Goal: Transaction & Acquisition: Download file/media

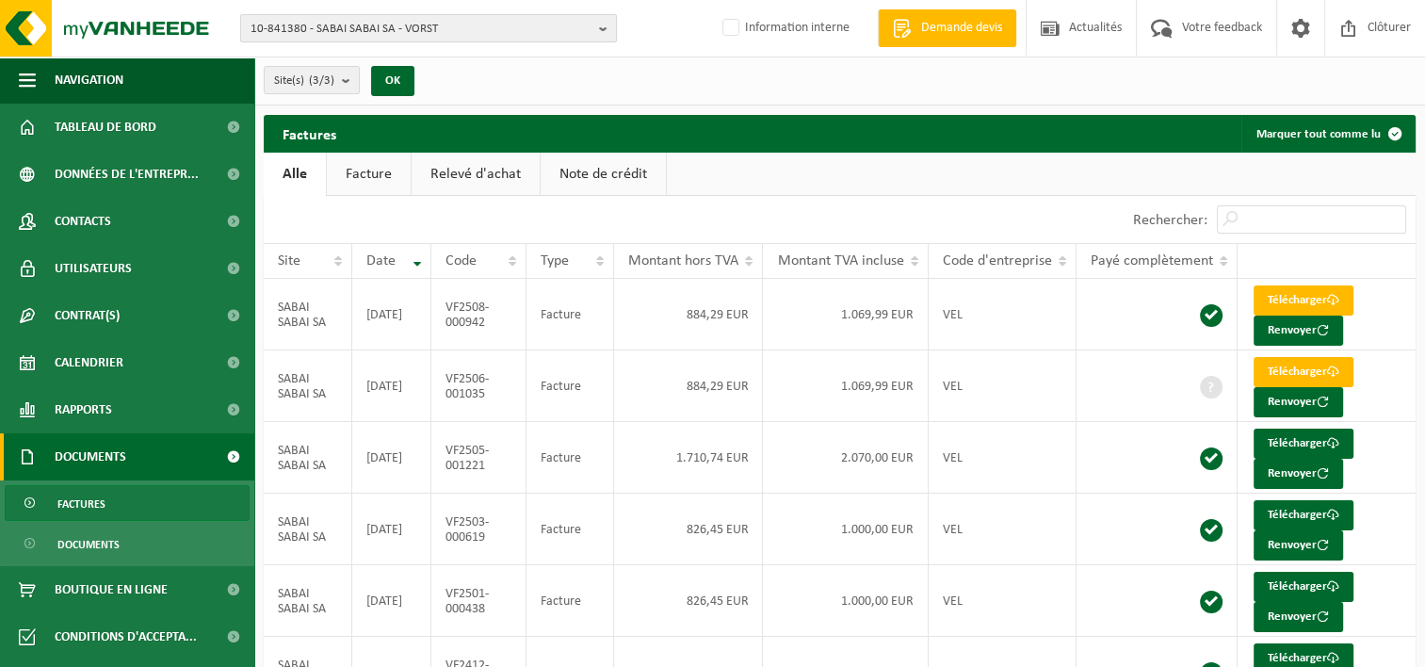
click at [616, 30] on button "10-841380 - SABAI SABAI SA - VORST" at bounding box center [428, 28] width 377 height 28
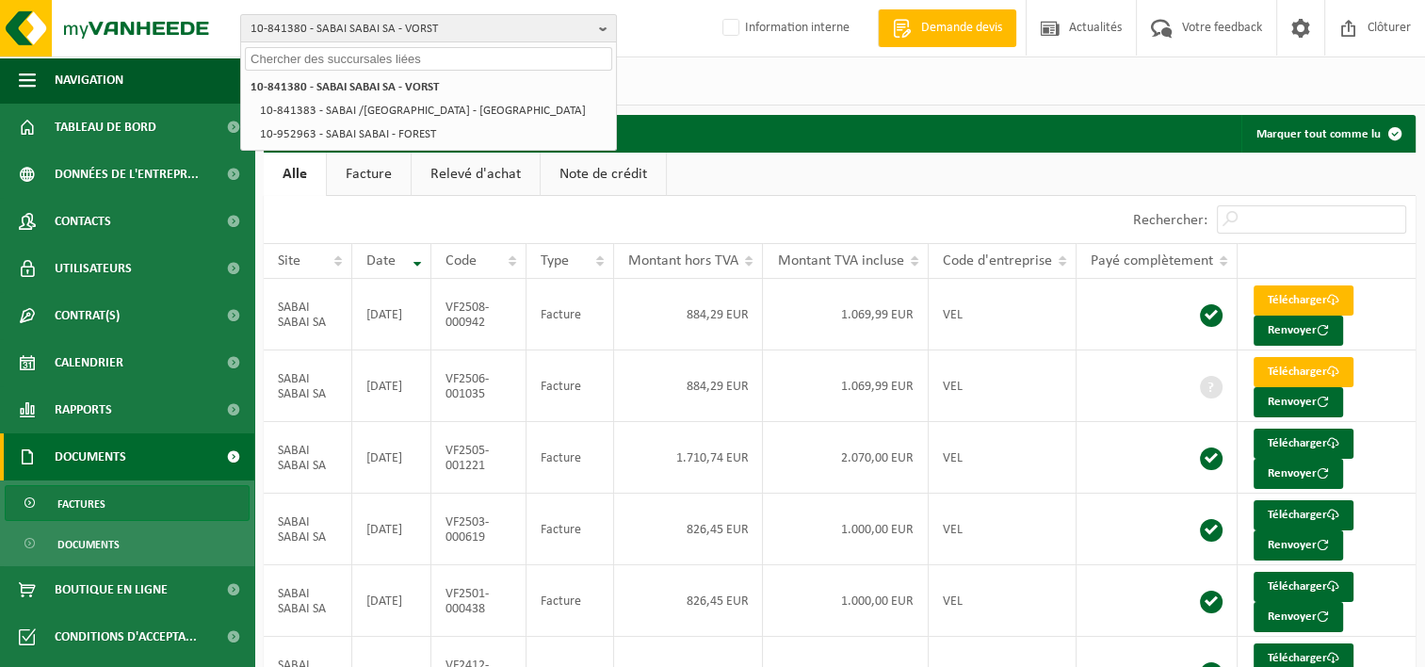
click at [514, 56] on input "text" at bounding box center [428, 59] width 367 height 24
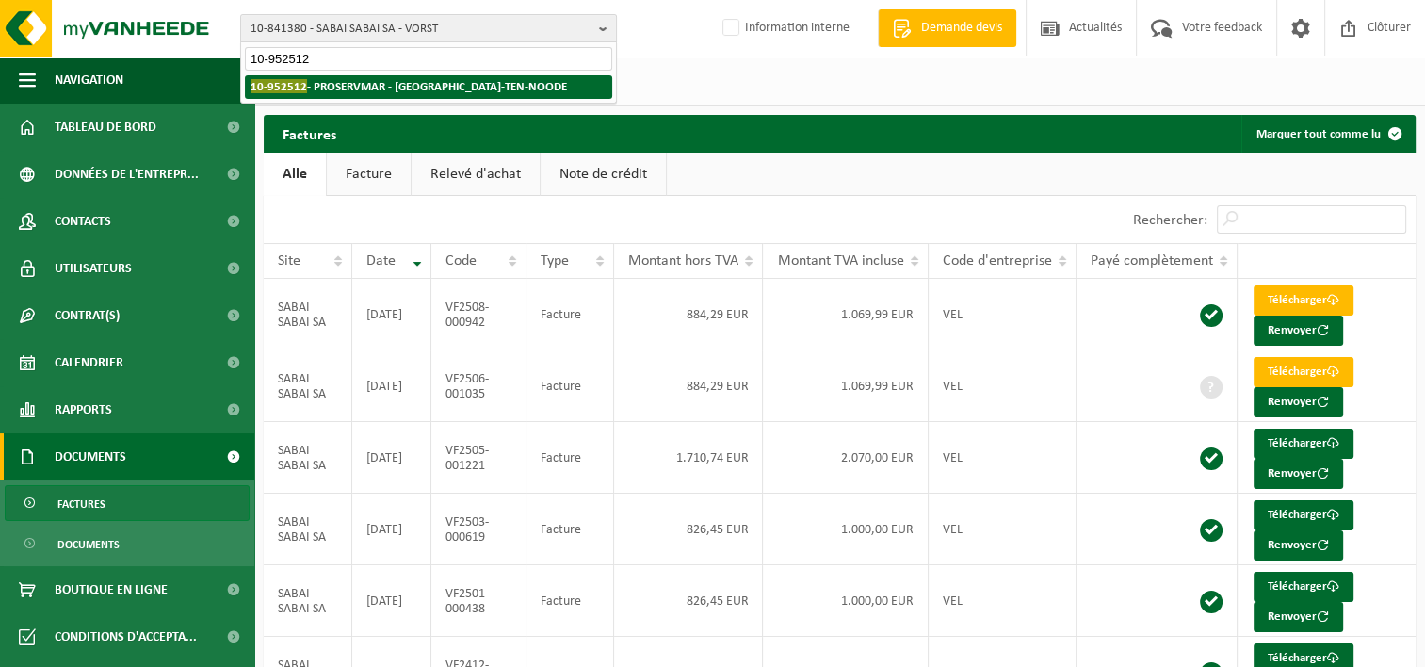
type input "10-952512"
click at [514, 82] on strong "10-952512 - PROSERVMAR - SAINT-JOSSE-TEN-NOODE" at bounding box center [409, 86] width 316 height 14
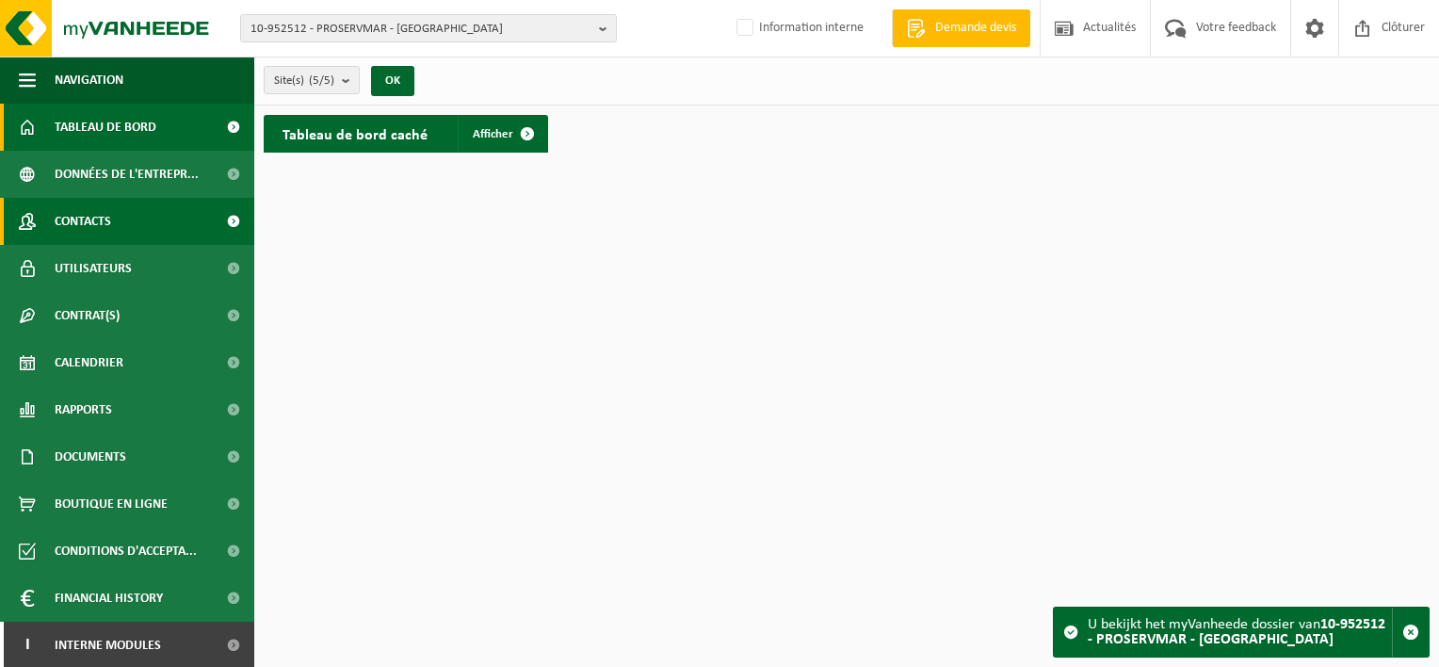
click at [127, 213] on link "Contacts" at bounding box center [127, 221] width 254 height 47
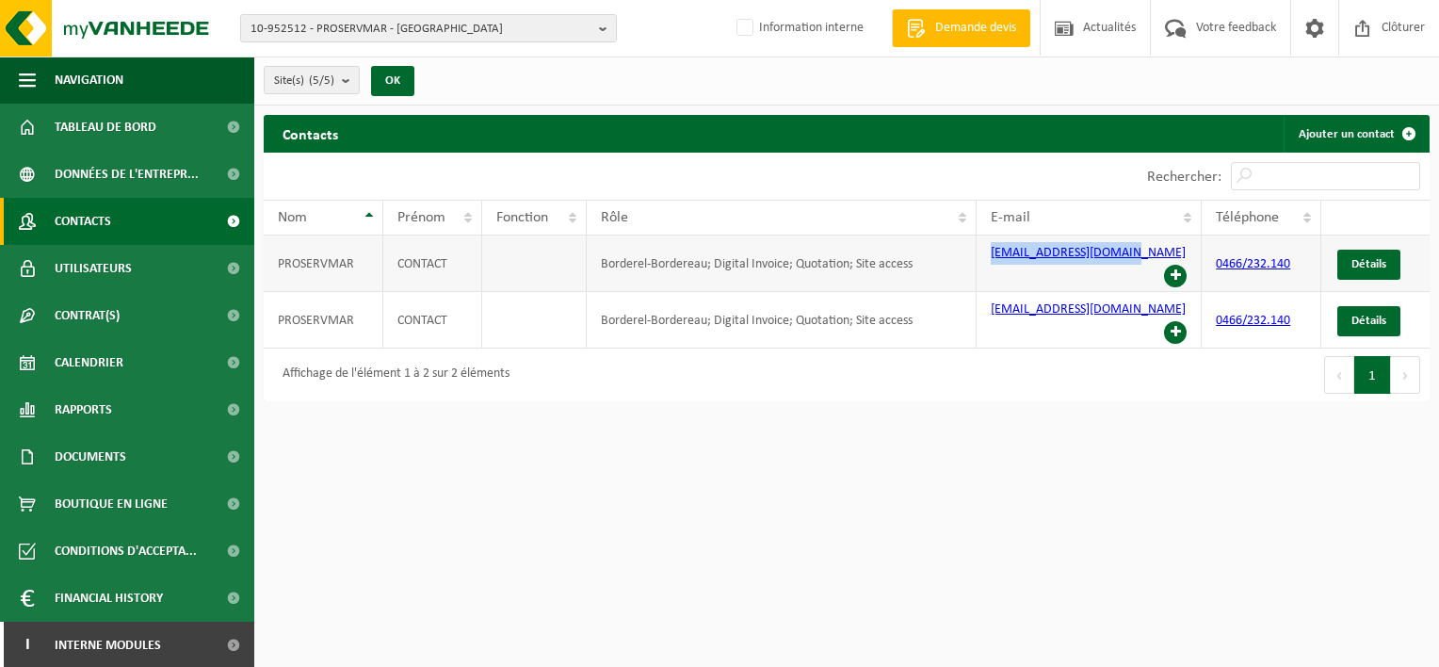
drag, startPoint x: 1136, startPoint y: 250, endPoint x: 983, endPoint y: 246, distance: 152.6
click at [983, 246] on td "[EMAIL_ADDRESS][DOMAIN_NAME]" at bounding box center [1090, 263] width 226 height 57
copy link "[EMAIL_ADDRESS][DOMAIN_NAME]"
click at [1166, 460] on html "10-952512 - [GEOGRAPHIC_DATA] - [GEOGRAPHIC_DATA]-TEN-NOODE 10-952512 - [GEOGRA…" at bounding box center [719, 333] width 1439 height 667
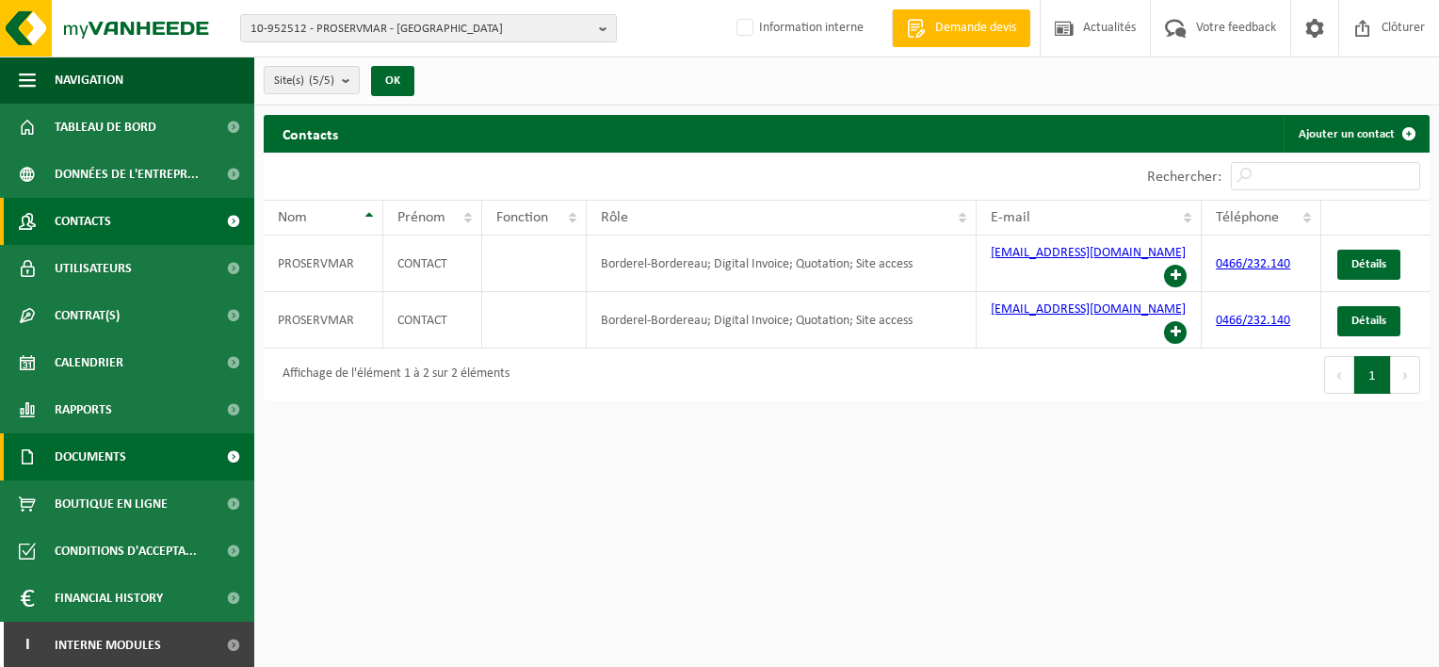
click at [117, 448] on span "Documents" at bounding box center [91, 456] width 72 height 47
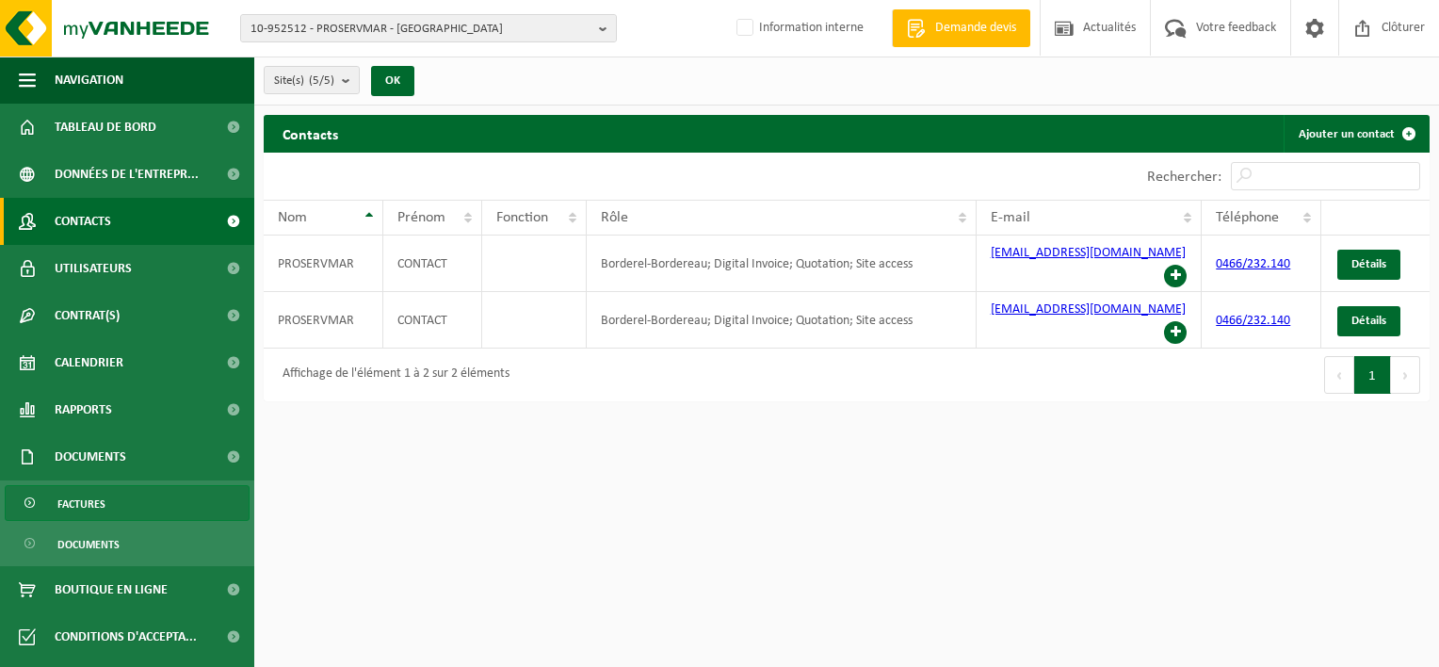
click at [117, 495] on link "Factures" at bounding box center [127, 503] width 245 height 36
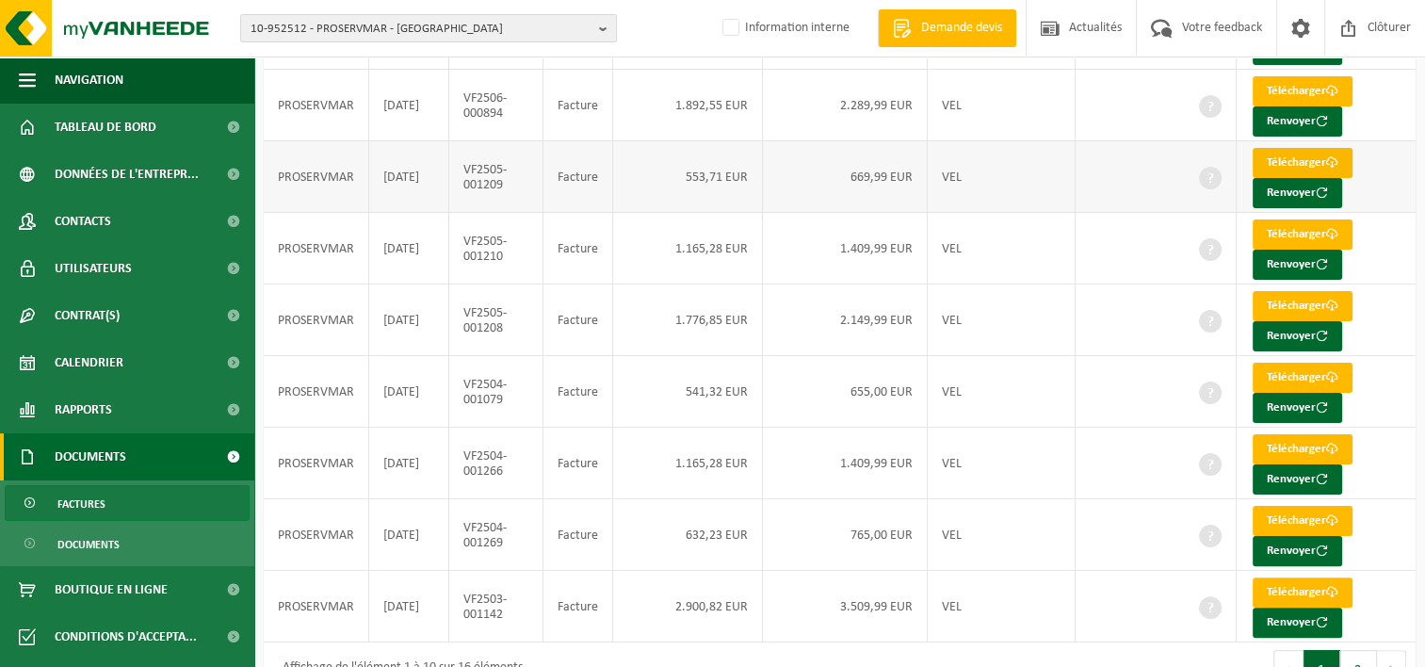
scroll to position [392, 0]
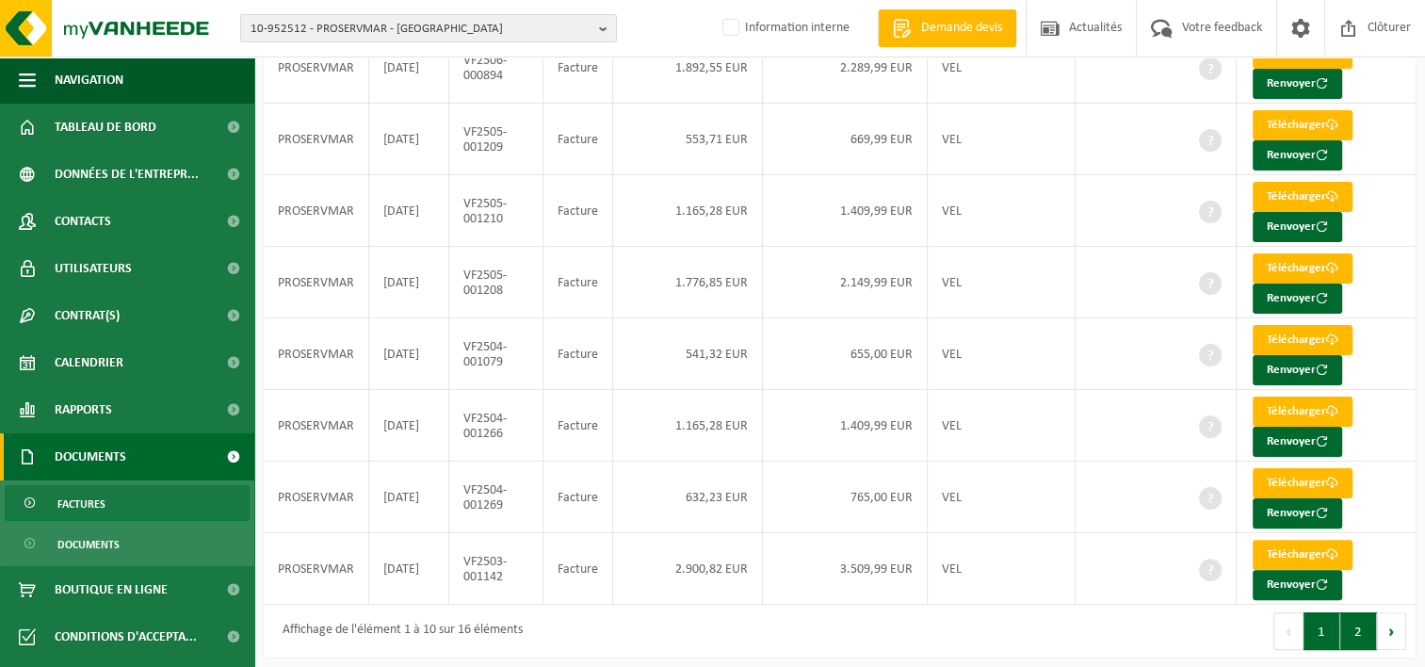
click at [1356, 622] on button "2" at bounding box center [1358, 631] width 37 height 38
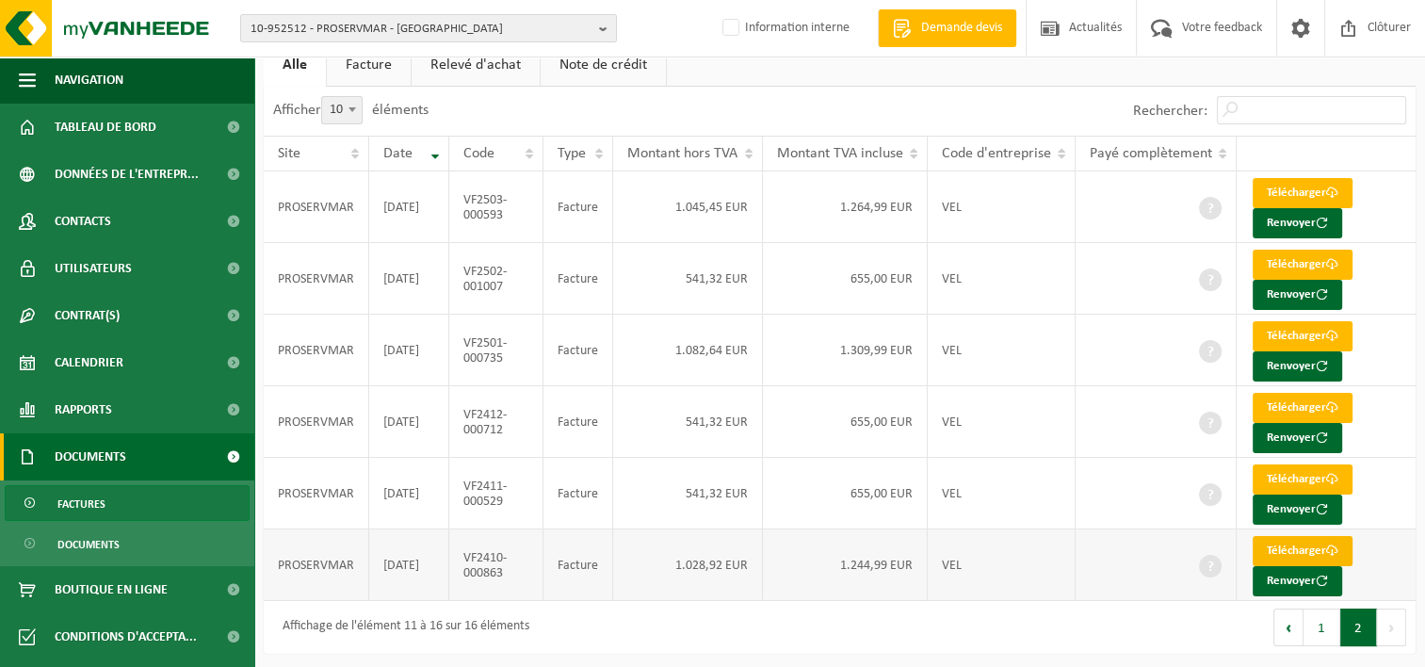
click at [1291, 536] on link "Télécharger" at bounding box center [1303, 551] width 100 height 30
click at [1290, 474] on link "Télécharger" at bounding box center [1303, 479] width 100 height 30
click at [1344, 406] on link "Télécharger" at bounding box center [1303, 408] width 100 height 30
click at [1345, 333] on link "Télécharger" at bounding box center [1303, 336] width 100 height 30
click at [1345, 256] on link "Télécharger" at bounding box center [1303, 265] width 100 height 30
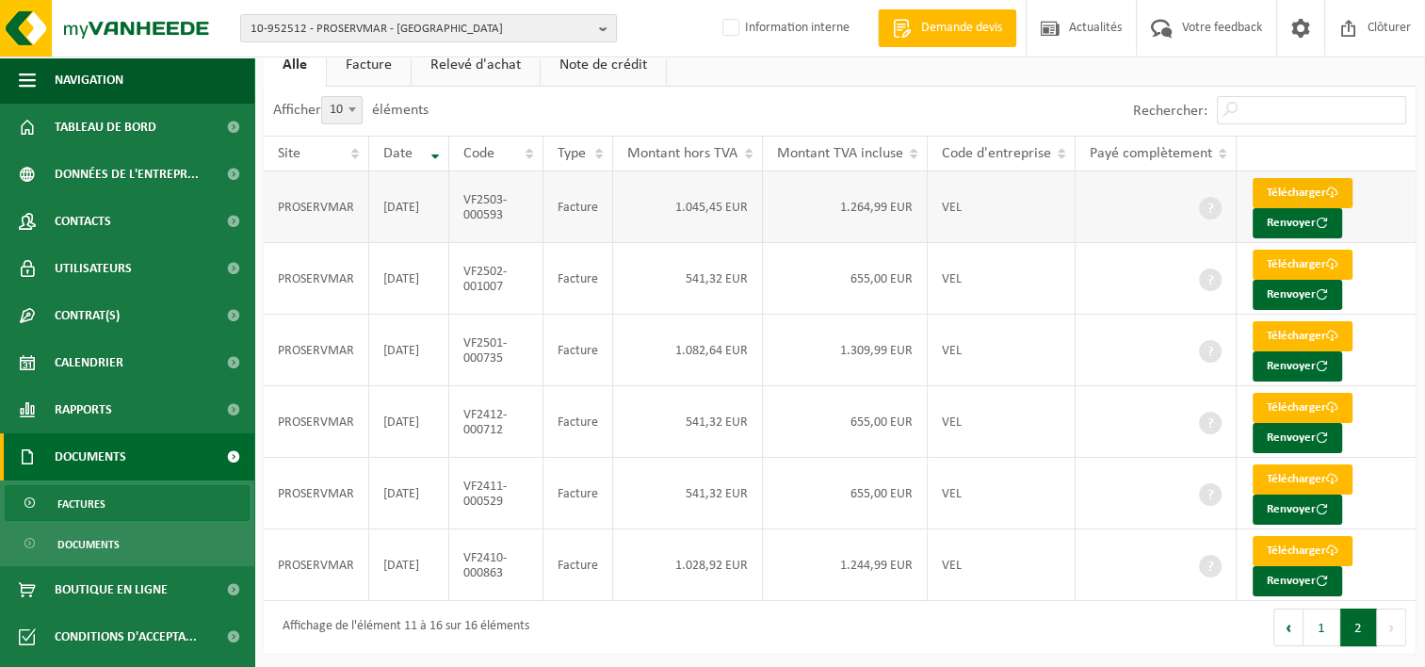
click at [1341, 192] on link "Télécharger" at bounding box center [1303, 193] width 100 height 30
click at [1309, 632] on button "1" at bounding box center [1322, 627] width 37 height 38
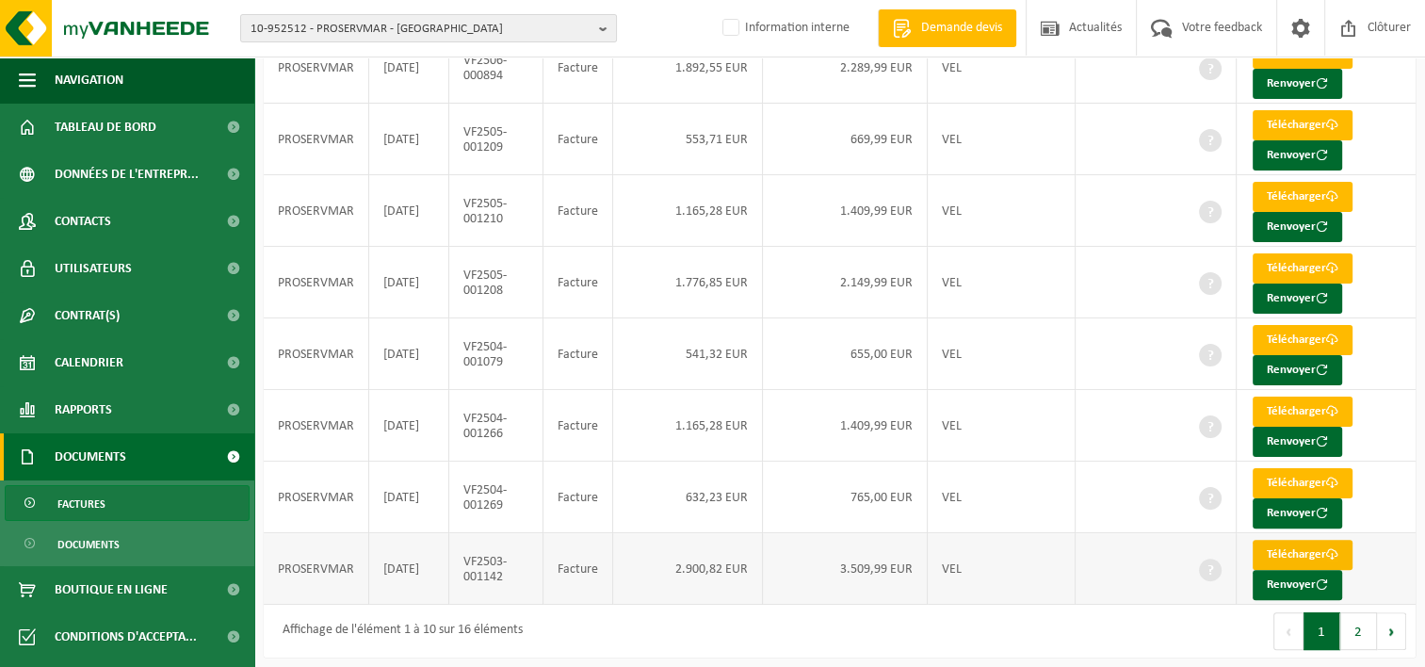
click at [1338, 543] on link "Télécharger" at bounding box center [1303, 555] width 100 height 30
click at [1344, 474] on link "Télécharger" at bounding box center [1303, 483] width 100 height 30
click at [1341, 397] on link "Télécharger" at bounding box center [1303, 412] width 100 height 30
click at [1341, 337] on link "Télécharger" at bounding box center [1303, 340] width 100 height 30
click at [1337, 262] on span at bounding box center [1332, 268] width 12 height 12
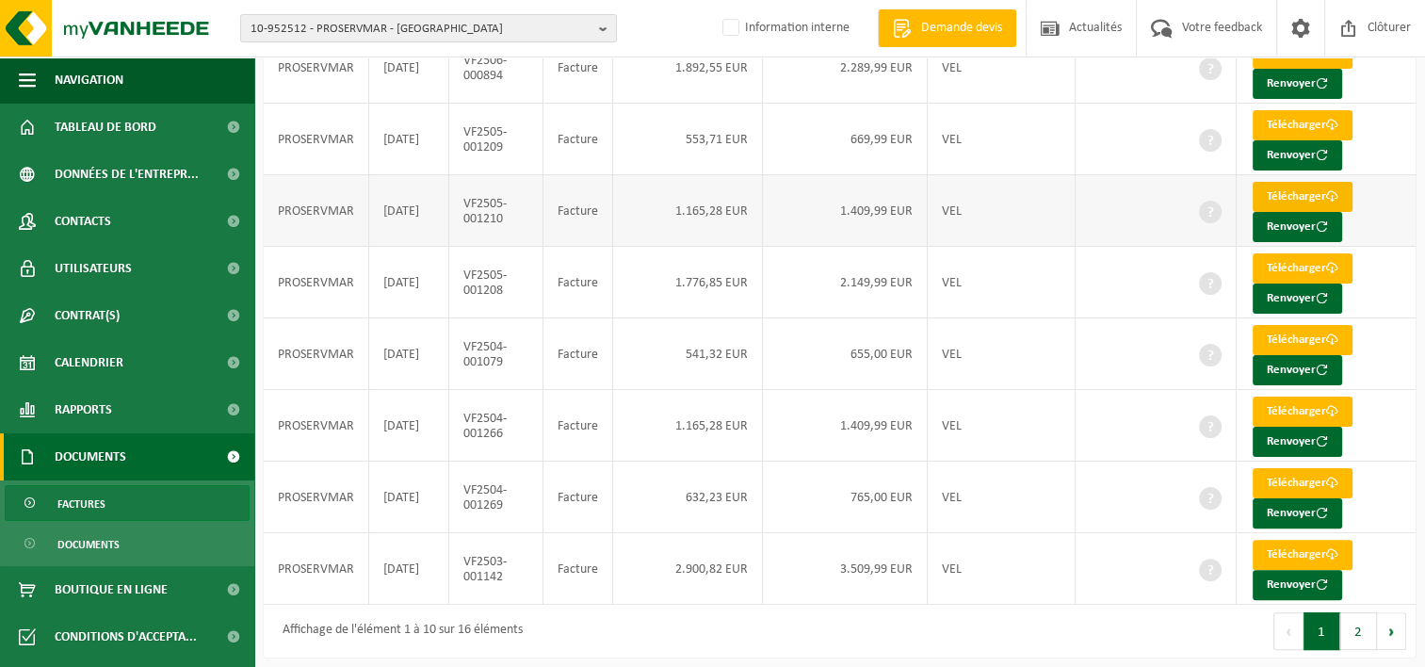
click at [1341, 191] on link "Télécharger" at bounding box center [1303, 197] width 100 height 30
click at [1338, 118] on link "Télécharger" at bounding box center [1303, 125] width 100 height 30
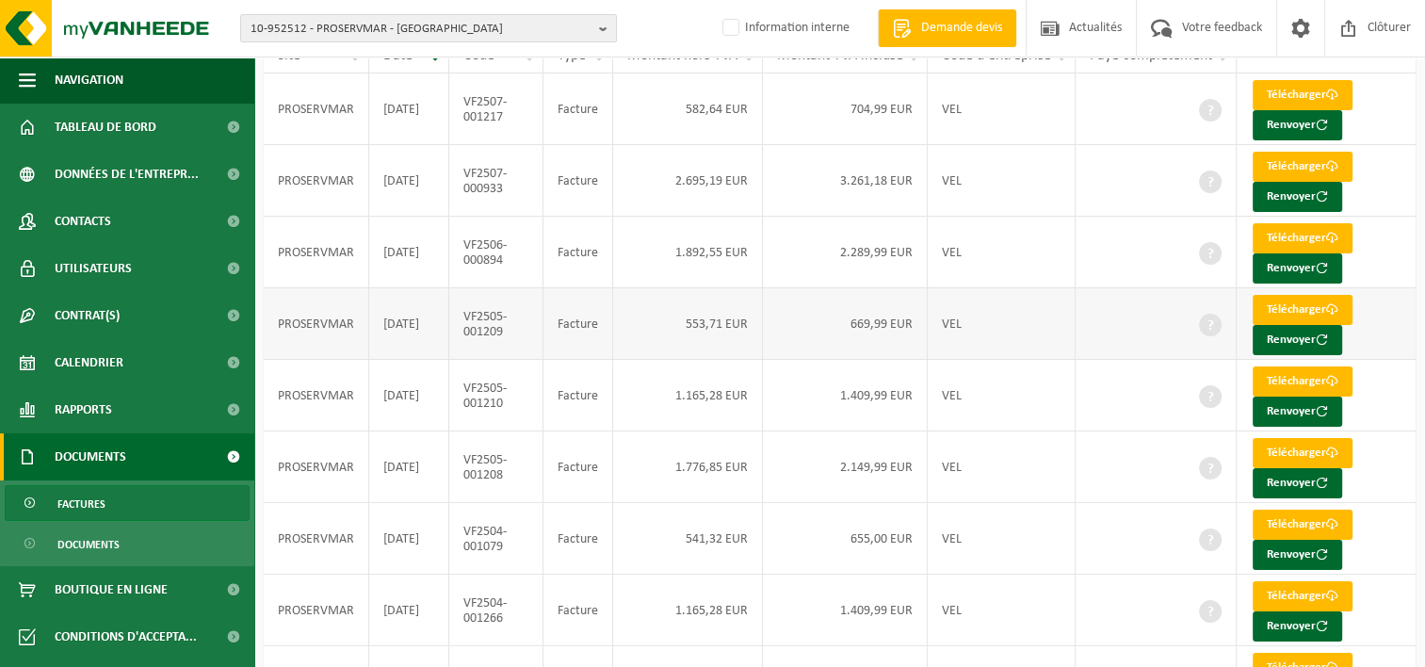
scroll to position [203, 0]
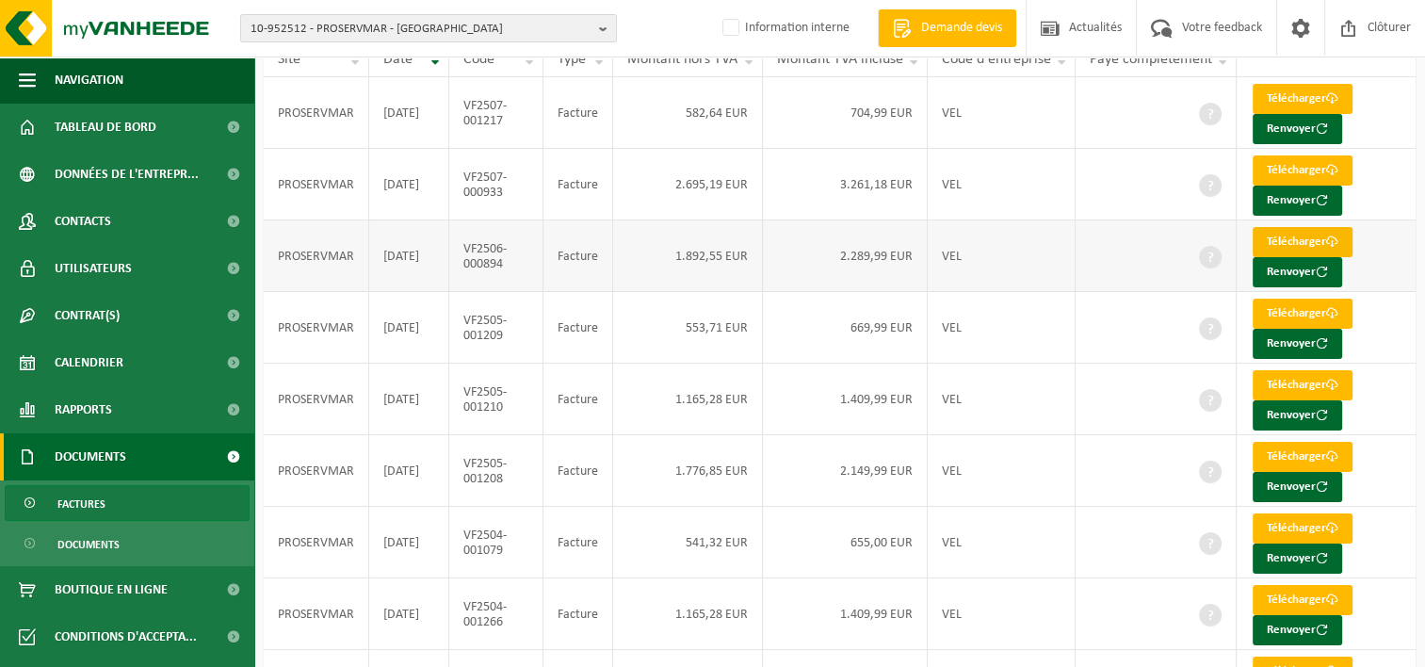
click at [1346, 230] on link "Télécharger" at bounding box center [1303, 242] width 100 height 30
click at [1339, 170] on link "Télécharger" at bounding box center [1303, 170] width 100 height 30
click at [1345, 93] on link "Télécharger" at bounding box center [1303, 99] width 100 height 30
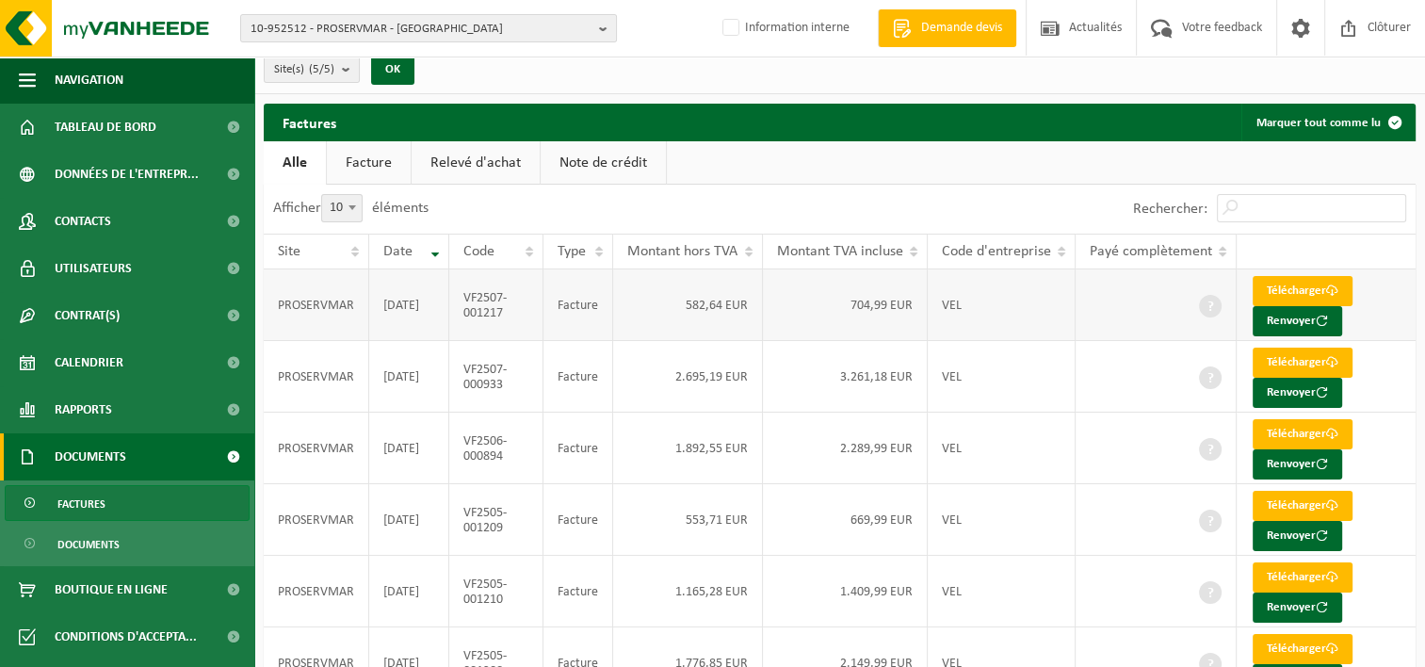
scroll to position [0, 0]
